Goal: Check status: Check status

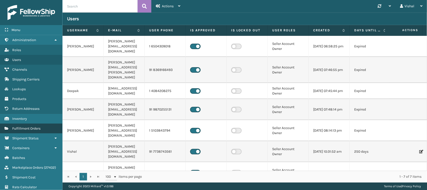
click at [18, 126] on span "Fulfillment Orders" at bounding box center [26, 128] width 28 height 4
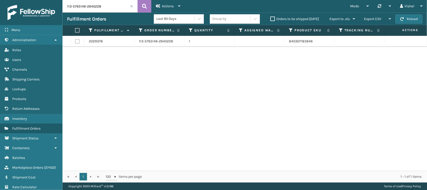
click at [93, 7] on input "113-5765146-2640228" at bounding box center [100, 6] width 75 height 13
paste input "6617"
type input "116617"
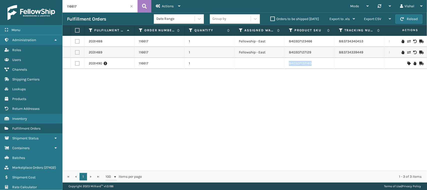
drag, startPoint x: 292, startPoint y: 63, endPoint x: 315, endPoint y: 62, distance: 23.3
click at [315, 62] on td "840307132185" at bounding box center [310, 63] width 50 height 11
copy link "840307132185"
click at [140, 96] on div "2031488 116617 1 Fellowship - East 840307123466 883734340453 [GEOGRAPHIC_DATA][…" at bounding box center [245, 103] width 365 height 135
drag, startPoint x: 335, startPoint y: 41, endPoint x: 366, endPoint y: 41, distance: 30.8
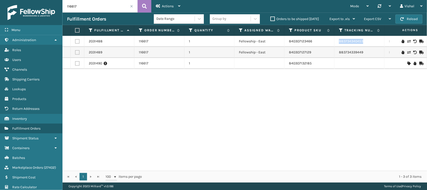
click at [366, 41] on td "883734340453" at bounding box center [360, 41] width 50 height 11
copy link "883734340453"
drag, startPoint x: 335, startPoint y: 51, endPoint x: 366, endPoint y: 51, distance: 31.6
click at [366, 51] on td "883734339449" at bounding box center [360, 52] width 50 height 11
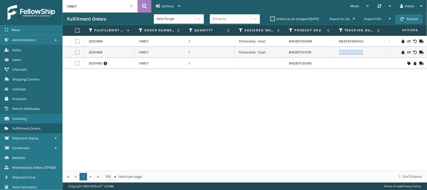
copy link "883734339449"
